Goal: Information Seeking & Learning: Learn about a topic

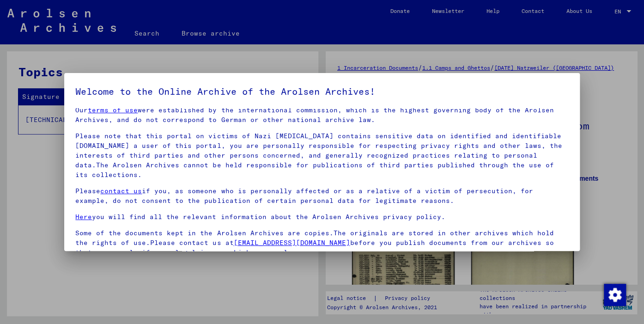
scroll to position [79, 0]
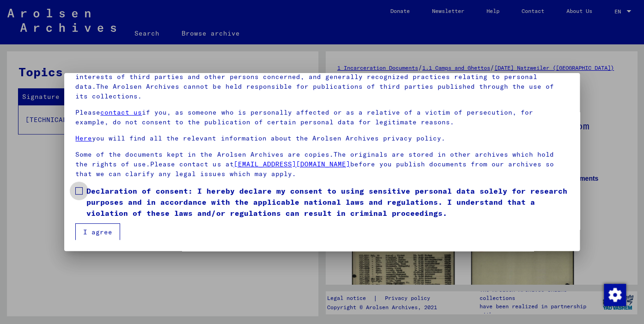
click at [79, 190] on span at bounding box center [78, 190] width 7 height 7
click at [97, 235] on button "I agree" at bounding box center [97, 232] width 45 height 18
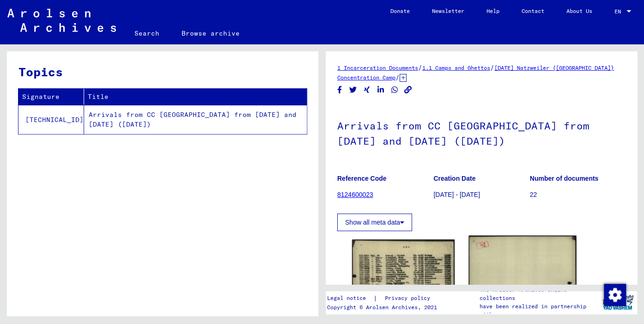
scroll to position [204, 0]
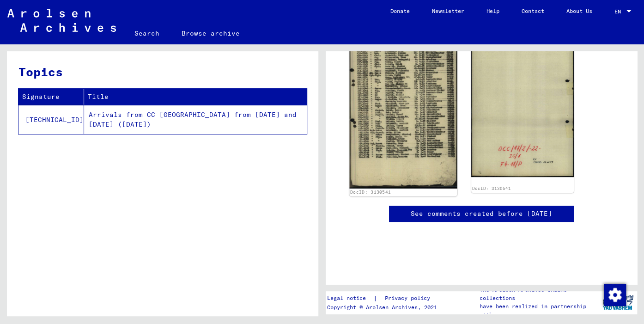
click at [394, 107] on img at bounding box center [403, 110] width 108 height 157
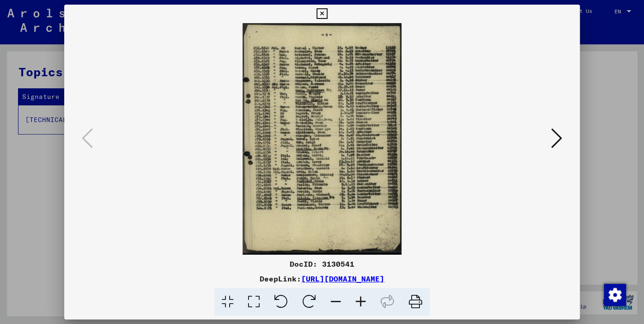
click at [359, 302] on icon at bounding box center [360, 302] width 25 height 28
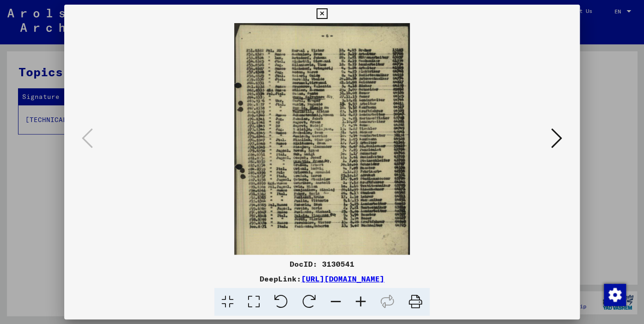
click at [359, 301] on icon at bounding box center [360, 302] width 25 height 28
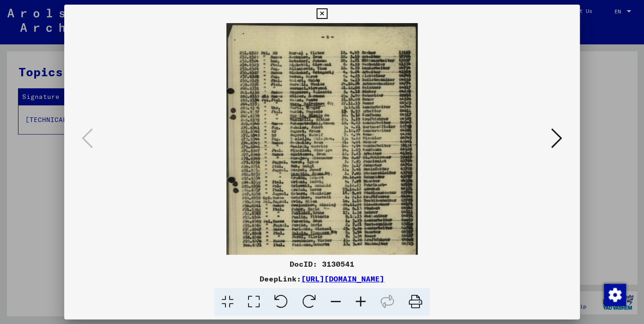
click at [359, 301] on icon at bounding box center [360, 302] width 25 height 28
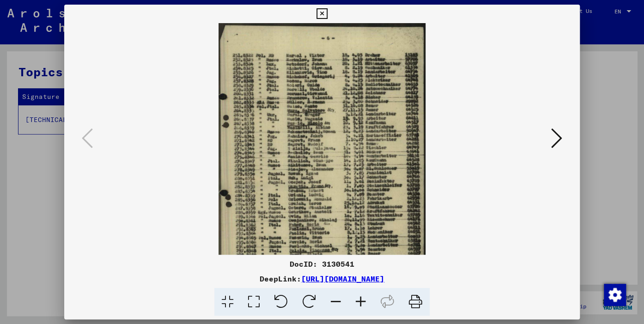
click at [359, 300] on icon at bounding box center [360, 302] width 25 height 28
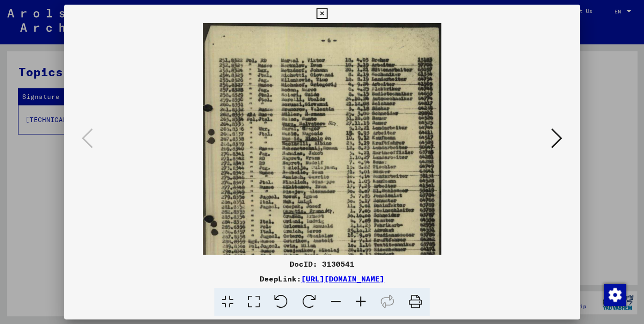
click at [359, 299] on icon at bounding box center [360, 302] width 25 height 28
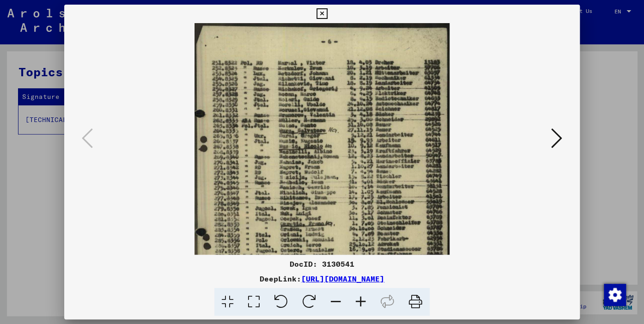
click at [358, 299] on icon at bounding box center [360, 302] width 25 height 28
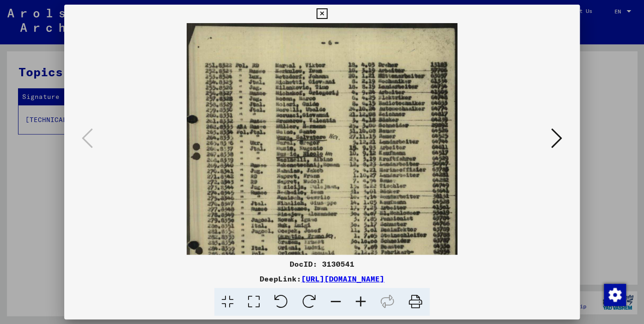
click at [358, 299] on icon at bounding box center [360, 302] width 25 height 28
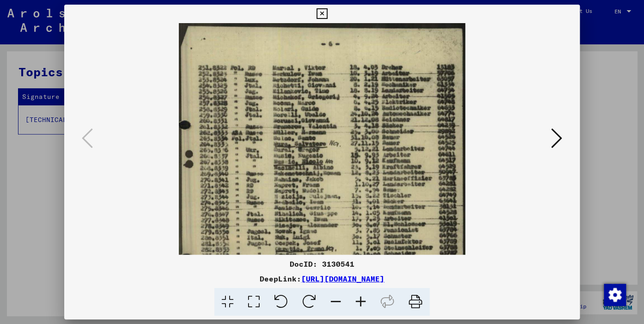
click at [358, 298] on icon at bounding box center [360, 302] width 25 height 28
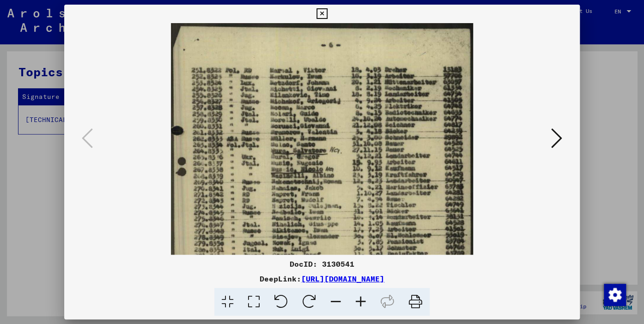
click at [357, 296] on icon at bounding box center [360, 302] width 25 height 28
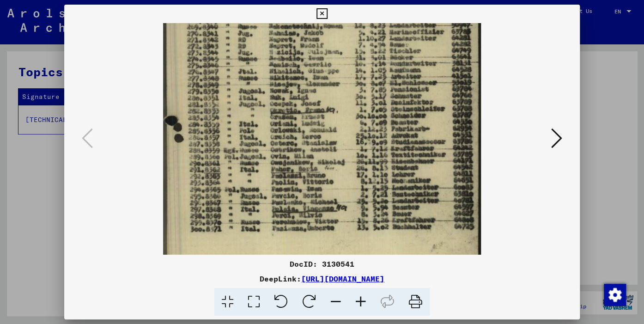
scroll to position [164, 0]
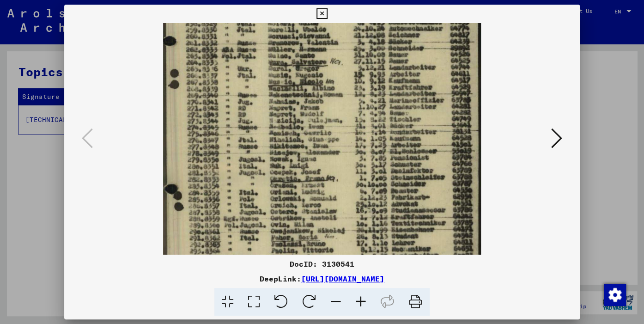
drag, startPoint x: 372, startPoint y: 226, endPoint x: 456, endPoint y: 158, distance: 107.5
click at [456, 158] on img at bounding box center [322, 159] width 318 height 463
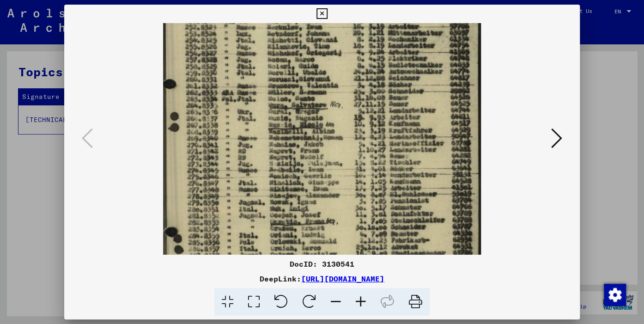
scroll to position [39, 0]
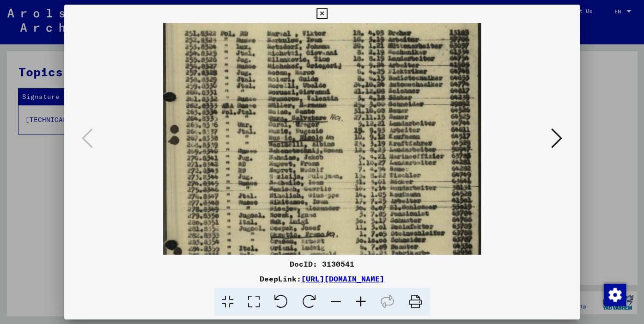
drag, startPoint x: 439, startPoint y: 106, endPoint x: 496, endPoint y: 133, distance: 62.9
click at [449, 139] on img at bounding box center [322, 215] width 318 height 463
click at [327, 12] on icon at bounding box center [322, 13] width 11 height 11
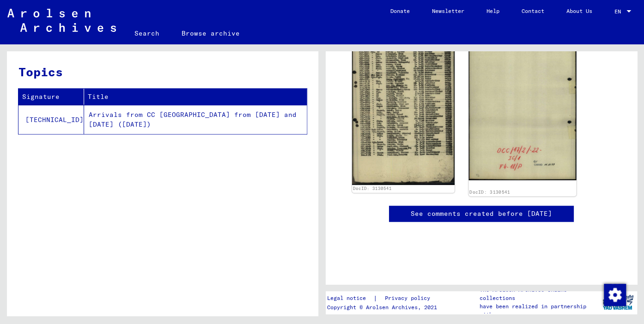
scroll to position [0, 0]
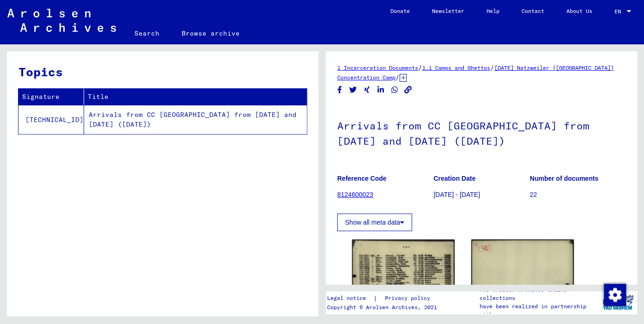
click at [369, 194] on link "8124600023" at bounding box center [355, 194] width 36 height 7
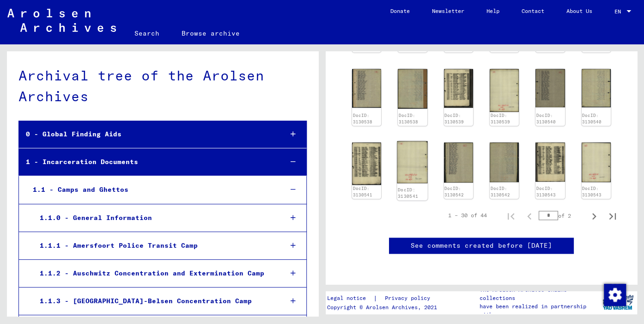
scroll to position [204, 0]
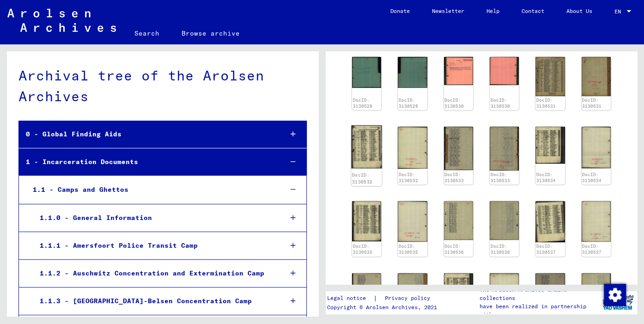
click at [362, 138] on img at bounding box center [366, 146] width 31 height 43
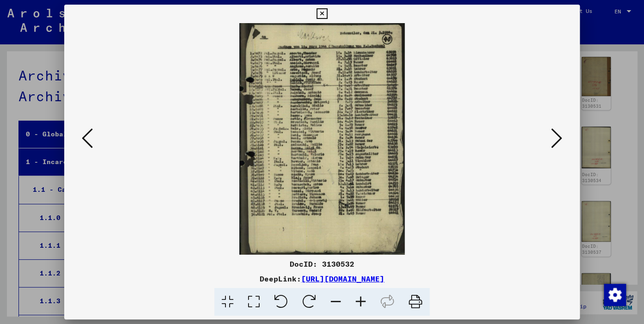
click at [359, 301] on icon at bounding box center [360, 302] width 25 height 28
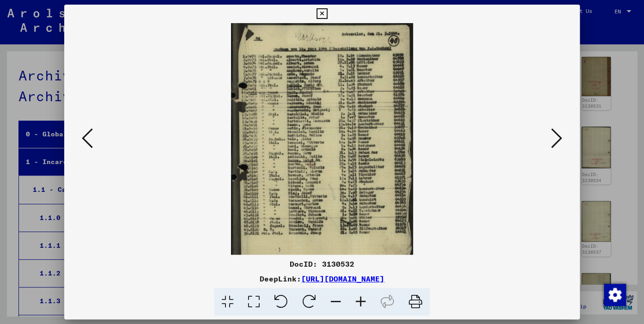
click at [359, 301] on icon at bounding box center [360, 302] width 25 height 28
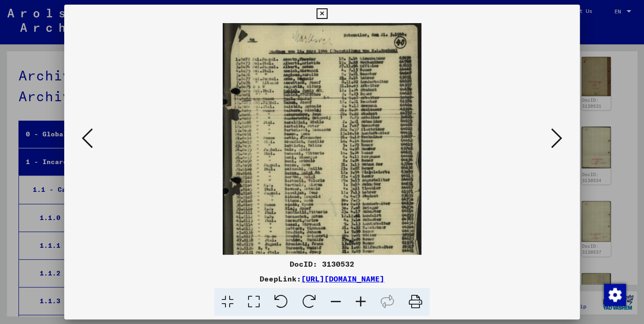
click at [359, 301] on icon at bounding box center [360, 302] width 25 height 28
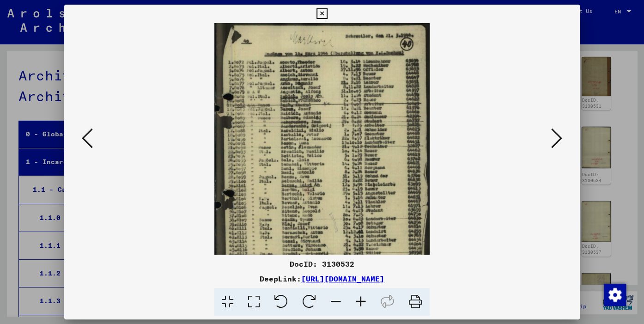
click at [359, 301] on icon at bounding box center [360, 302] width 25 height 28
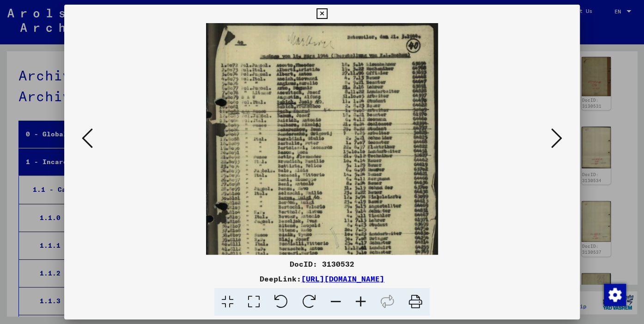
click at [359, 301] on icon at bounding box center [360, 302] width 25 height 28
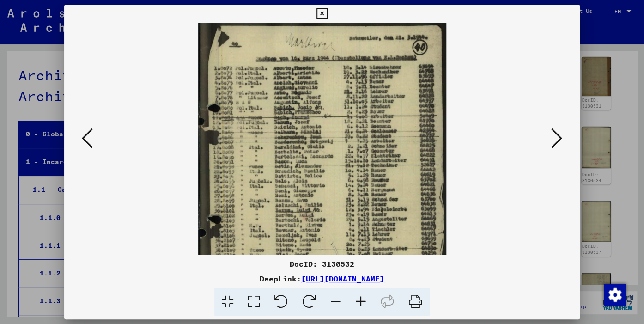
click at [359, 301] on icon at bounding box center [360, 302] width 25 height 28
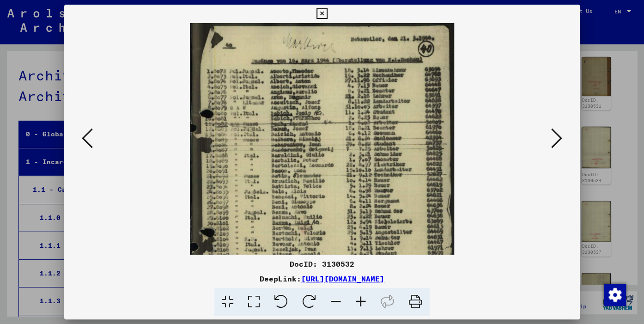
click at [359, 300] on icon at bounding box center [360, 302] width 25 height 28
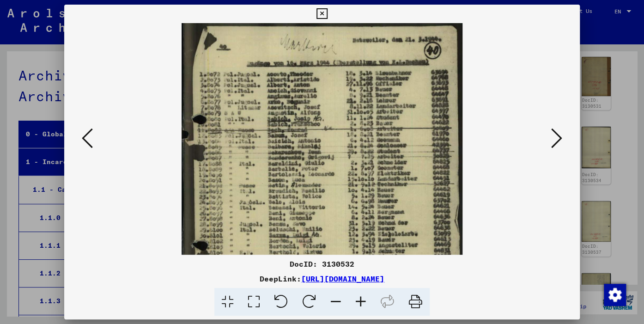
click at [359, 300] on icon at bounding box center [360, 302] width 25 height 28
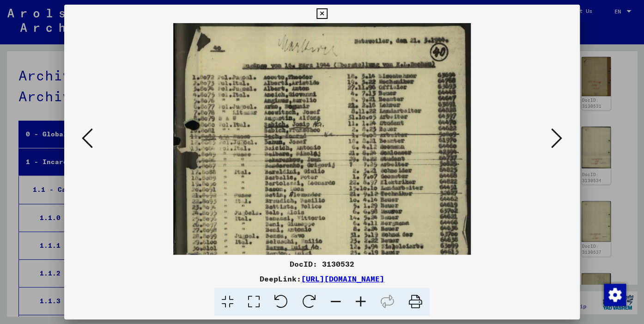
click at [358, 300] on icon at bounding box center [360, 302] width 25 height 28
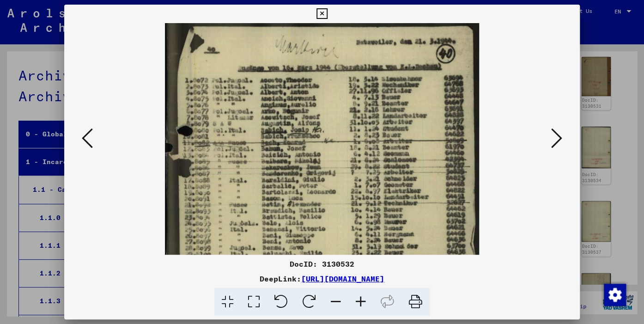
click at [358, 299] on icon at bounding box center [360, 302] width 25 height 28
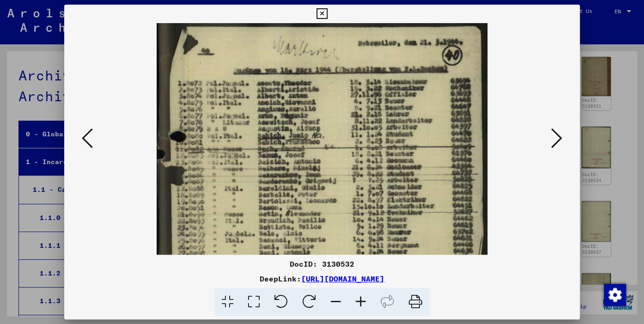
drag, startPoint x: 358, startPoint y: 299, endPoint x: 321, endPoint y: 215, distance: 91.5
click at [357, 298] on icon at bounding box center [360, 302] width 25 height 28
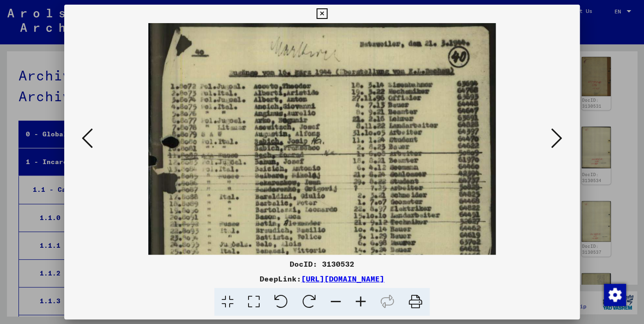
click at [327, 14] on icon at bounding box center [322, 13] width 11 height 11
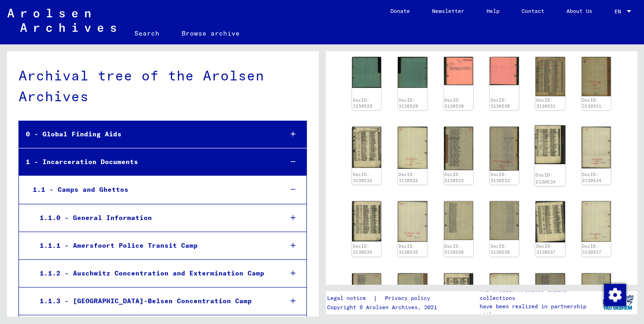
click at [545, 149] on img at bounding box center [550, 144] width 31 height 39
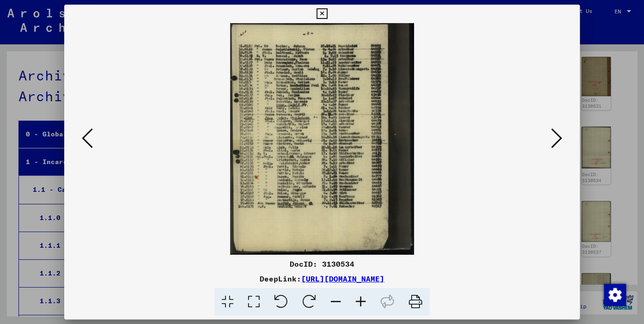
click at [557, 143] on icon at bounding box center [556, 138] width 11 height 22
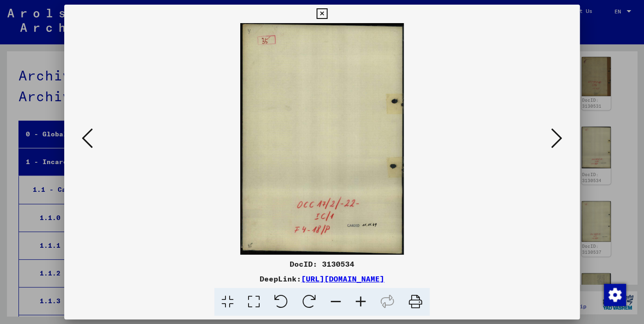
click at [557, 143] on icon at bounding box center [556, 138] width 11 height 22
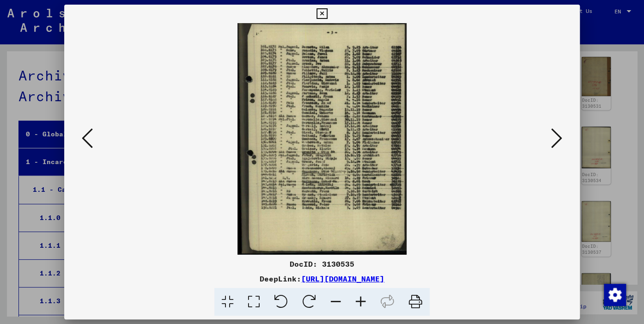
click at [557, 143] on icon at bounding box center [556, 138] width 11 height 22
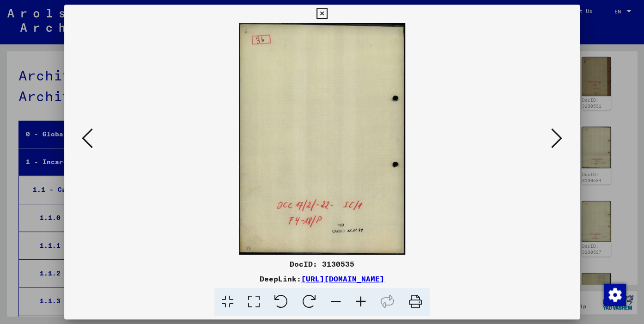
click at [557, 143] on icon at bounding box center [556, 138] width 11 height 22
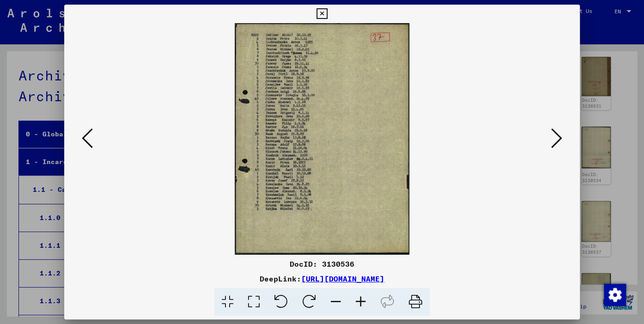
click at [557, 143] on icon at bounding box center [556, 138] width 11 height 22
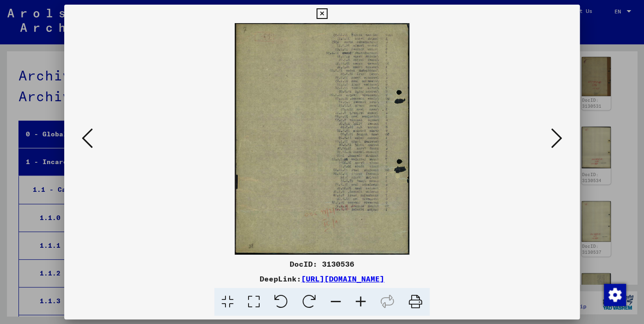
click at [557, 143] on icon at bounding box center [556, 138] width 11 height 22
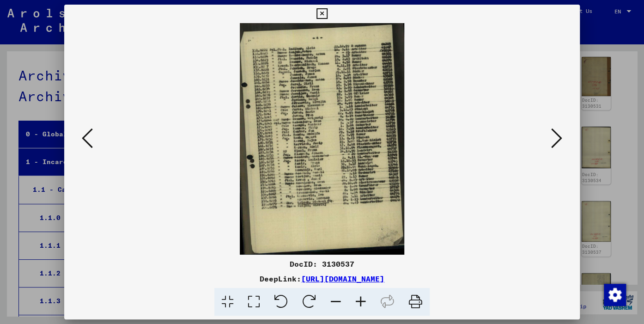
click at [557, 143] on icon at bounding box center [556, 138] width 11 height 22
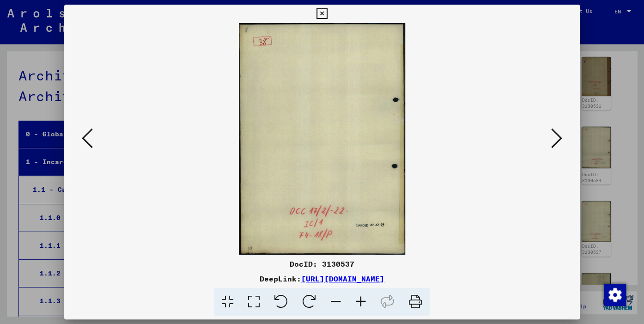
click at [557, 143] on icon at bounding box center [556, 138] width 11 height 22
